Goal: Task Accomplishment & Management: Understand process/instructions

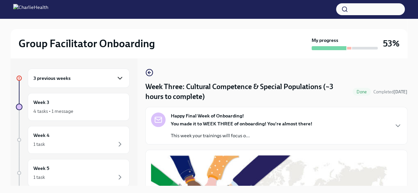
click at [116, 76] on icon "button" at bounding box center [120, 78] width 8 height 8
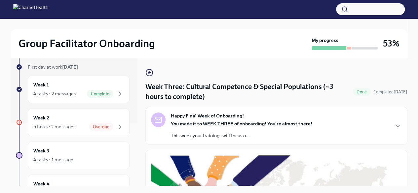
scroll to position [62, 0]
click at [95, 122] on div "Week 2 5 tasks • 2 messages Overdue" at bounding box center [78, 123] width 90 height 17
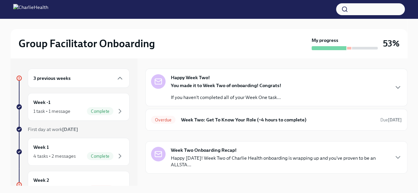
scroll to position [27, 0]
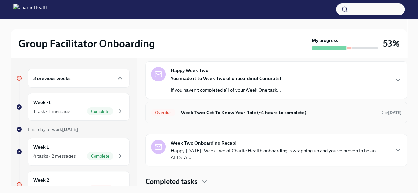
click at [305, 110] on h6 "Week Two: Get To Know Your Role (~4 hours to complete)" at bounding box center [278, 112] width 194 height 7
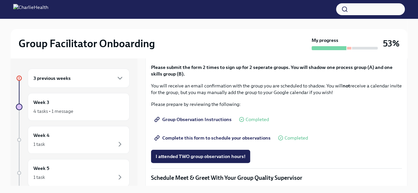
scroll to position [345, 0]
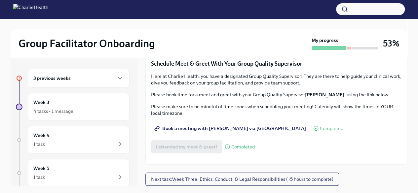
scroll to position [532, 0]
click at [195, 9] on span "Group Observation Instructions" at bounding box center [193, 5] width 76 height 7
click at [54, 102] on div "Week 3 4 tasks • 1 message" at bounding box center [78, 107] width 90 height 17
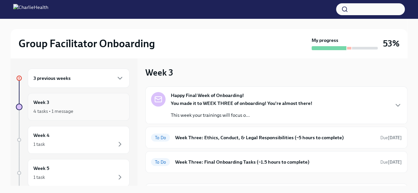
scroll to position [80, 0]
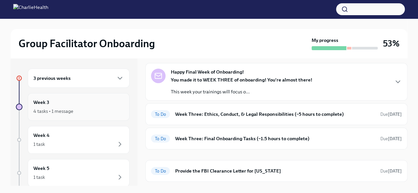
click at [350, 122] on div "To Do Week Three: Ethics, Conduct, & Legal Responsibilities (~5 hours to comple…" at bounding box center [276, 114] width 262 height 22
click at [347, 118] on div "To Do Week Three: Ethics, Conduct, & Legal Responsibilities (~5 hours to comple…" at bounding box center [276, 114] width 251 height 11
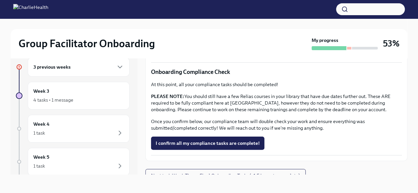
scroll to position [409, 0]
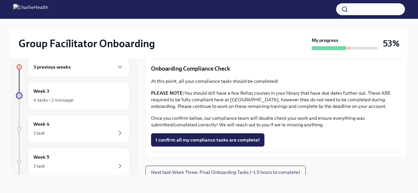
click at [299, 169] on span "Next task : Week Three: Final Onboarding Tasks (~1.5 hours to complete)" at bounding box center [225, 172] width 149 height 7
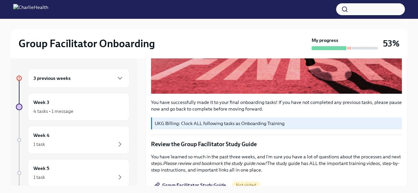
click at [86, 80] on div "3 previous weeks" at bounding box center [78, 78] width 90 height 8
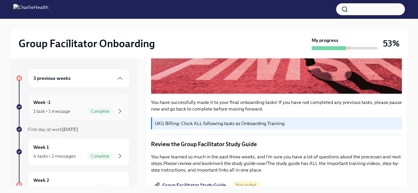
click at [105, 109] on span "Complete" at bounding box center [100, 111] width 26 height 5
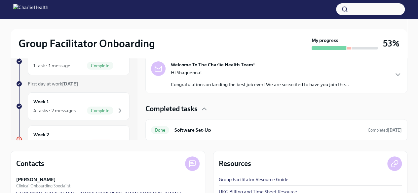
scroll to position [94, 0]
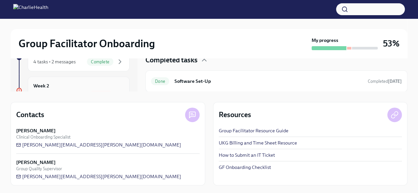
click at [82, 88] on div "Week 2 5 tasks • 2 messages Overdue" at bounding box center [78, 90] width 90 height 17
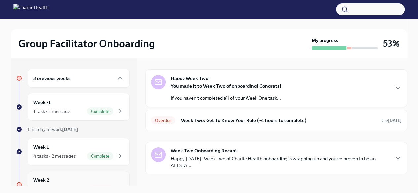
scroll to position [27, 0]
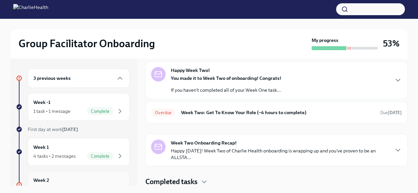
click at [388, 112] on strong "[DATE]" at bounding box center [395, 112] width 14 height 5
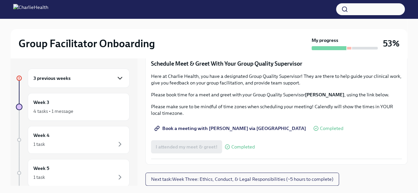
click at [117, 79] on icon "button" at bounding box center [120, 78] width 8 height 8
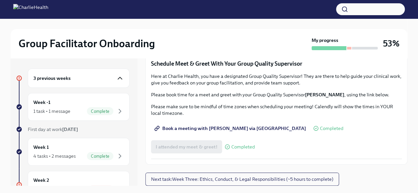
click at [116, 111] on icon "button" at bounding box center [120, 111] width 8 height 8
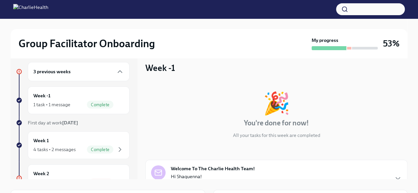
scroll to position [2, 0]
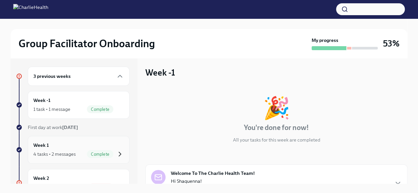
click at [116, 150] on icon "button" at bounding box center [120, 154] width 8 height 8
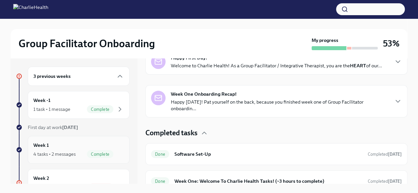
scroll to position [119, 0]
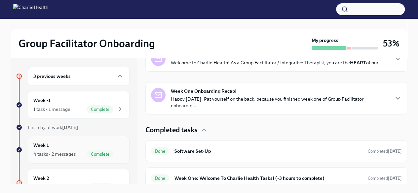
click at [393, 96] on icon "button" at bounding box center [397, 98] width 8 height 8
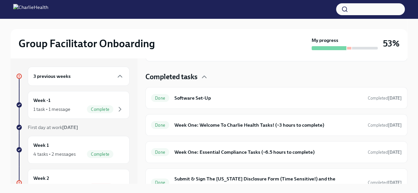
scroll to position [514, 0]
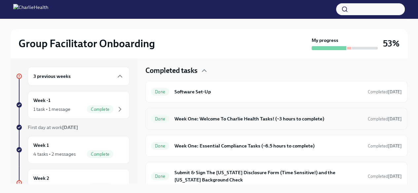
click at [396, 117] on strong "[DATE]" at bounding box center [395, 119] width 14 height 5
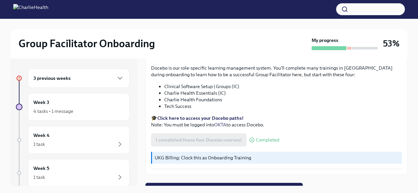
scroll to position [11, 0]
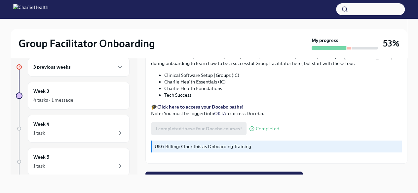
click at [289, 175] on span "Next task : Week Two: Get To Know Your Role (~4 hours to complete)" at bounding box center [224, 178] width 148 height 7
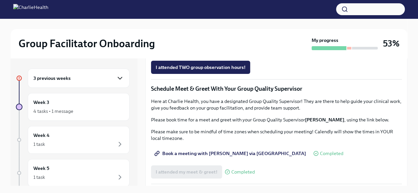
click at [117, 75] on icon "button" at bounding box center [120, 78] width 8 height 8
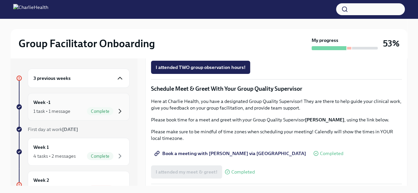
click at [118, 111] on icon "button" at bounding box center [120, 111] width 8 height 8
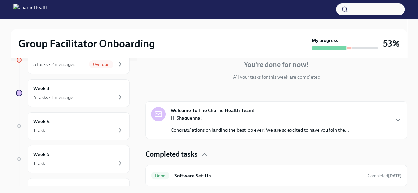
scroll to position [125, 0]
click at [86, 89] on div "Week 3 4 tasks • 1 message" at bounding box center [78, 93] width 90 height 17
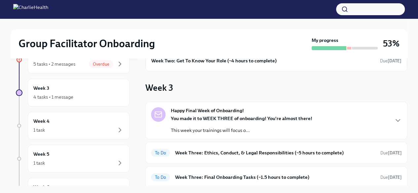
click at [327, 120] on div "Happy Final Week of Onboarding! You made it to WEEK THREE of onboarding! You're…" at bounding box center [276, 120] width 251 height 26
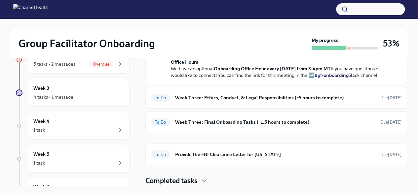
scroll to position [342, 0]
click at [362, 98] on h6 "Week Three: Ethics, Conduct, & Legal Responsibilities (~5 hours to complete)" at bounding box center [275, 97] width 200 height 7
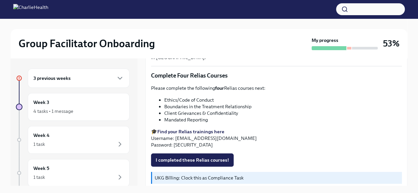
scroll to position [298, 0]
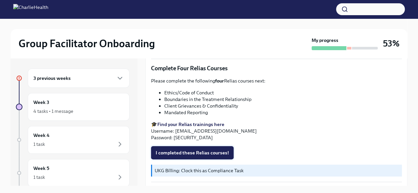
click at [195, 146] on button "I completed these Relias courses!" at bounding box center [192, 152] width 83 height 13
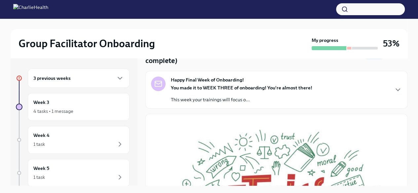
scroll to position [37, 0]
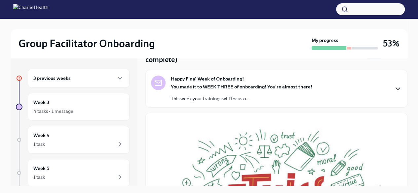
click at [393, 85] on icon "button" at bounding box center [397, 89] width 8 height 8
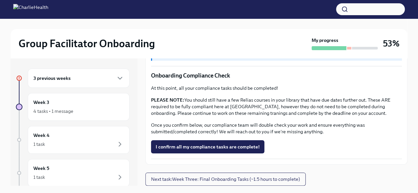
scroll to position [657, 0]
click at [261, 180] on span "Next task : Week Three: Final Onboarding Tasks (~1.5 hours to complete)" at bounding box center [225, 179] width 149 height 7
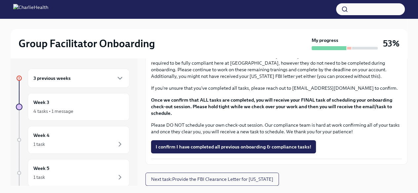
scroll to position [805, 0]
